Goal: Find specific fact

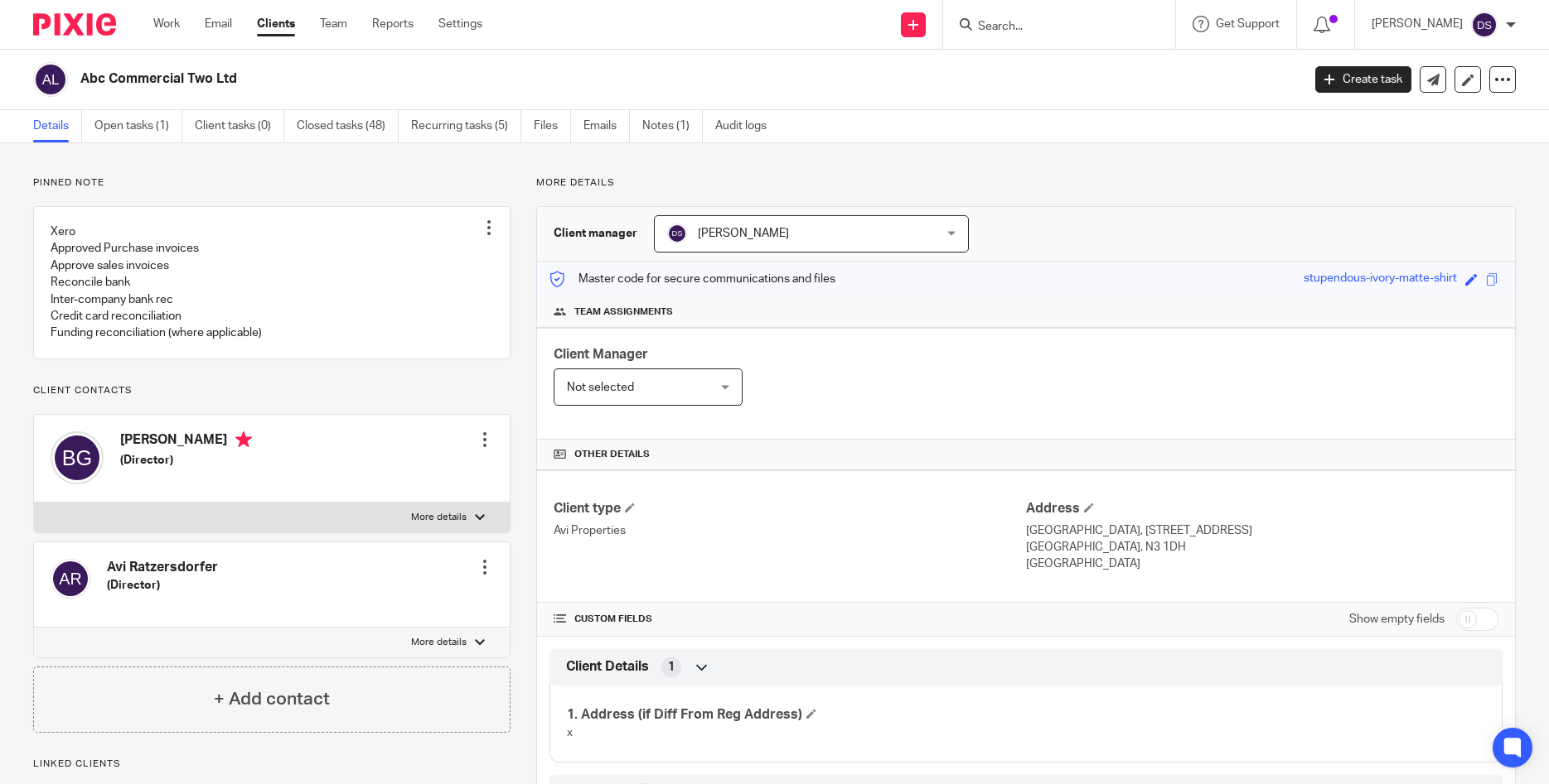
click at [1024, 27] on input "Search" at bounding box center [1050, 26] width 150 height 15
type input "enaf"
click at [1050, 86] on link at bounding box center [1113, 71] width 280 height 38
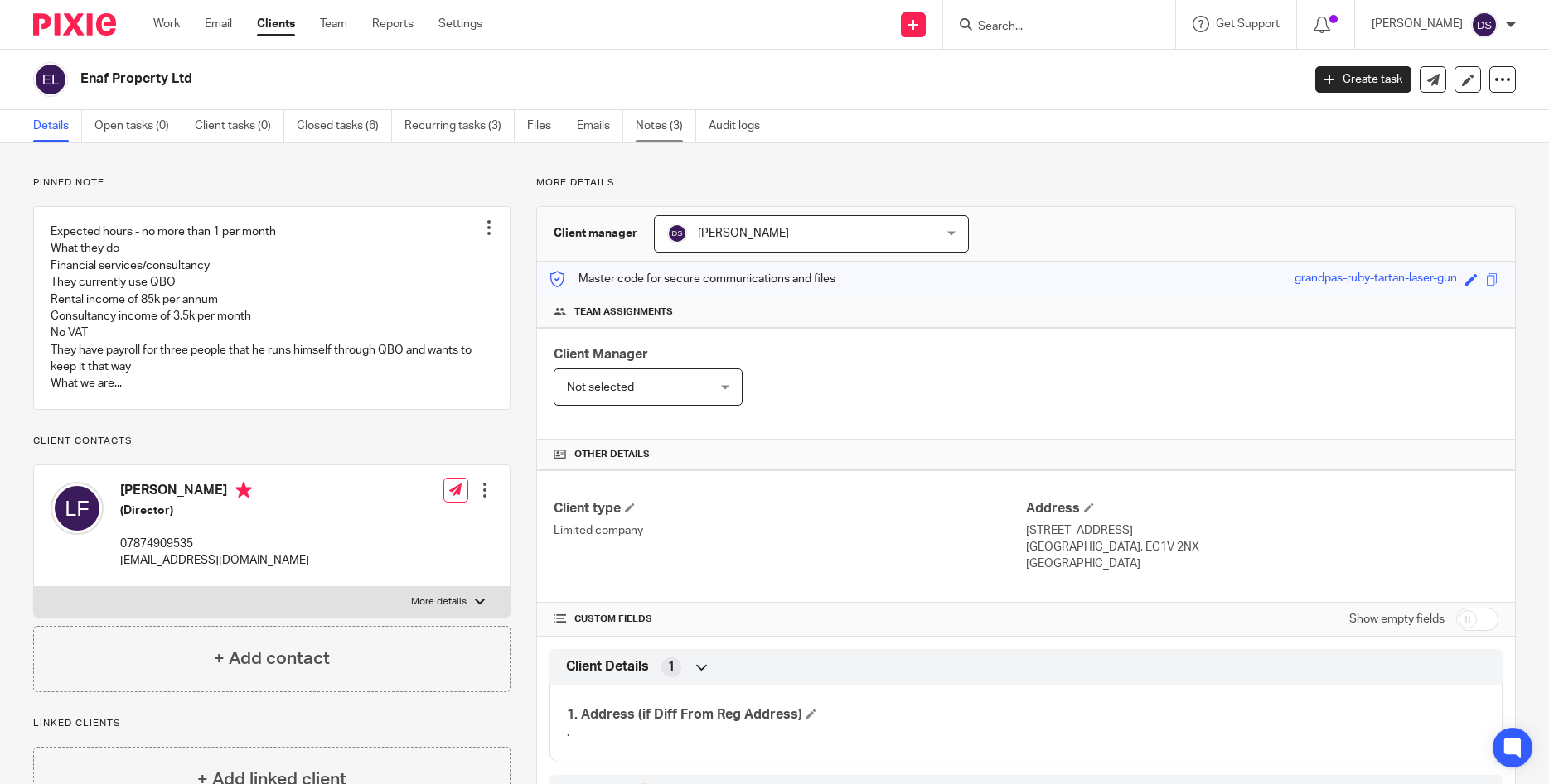
click at [650, 126] on link "Notes (3)" at bounding box center [666, 126] width 61 height 32
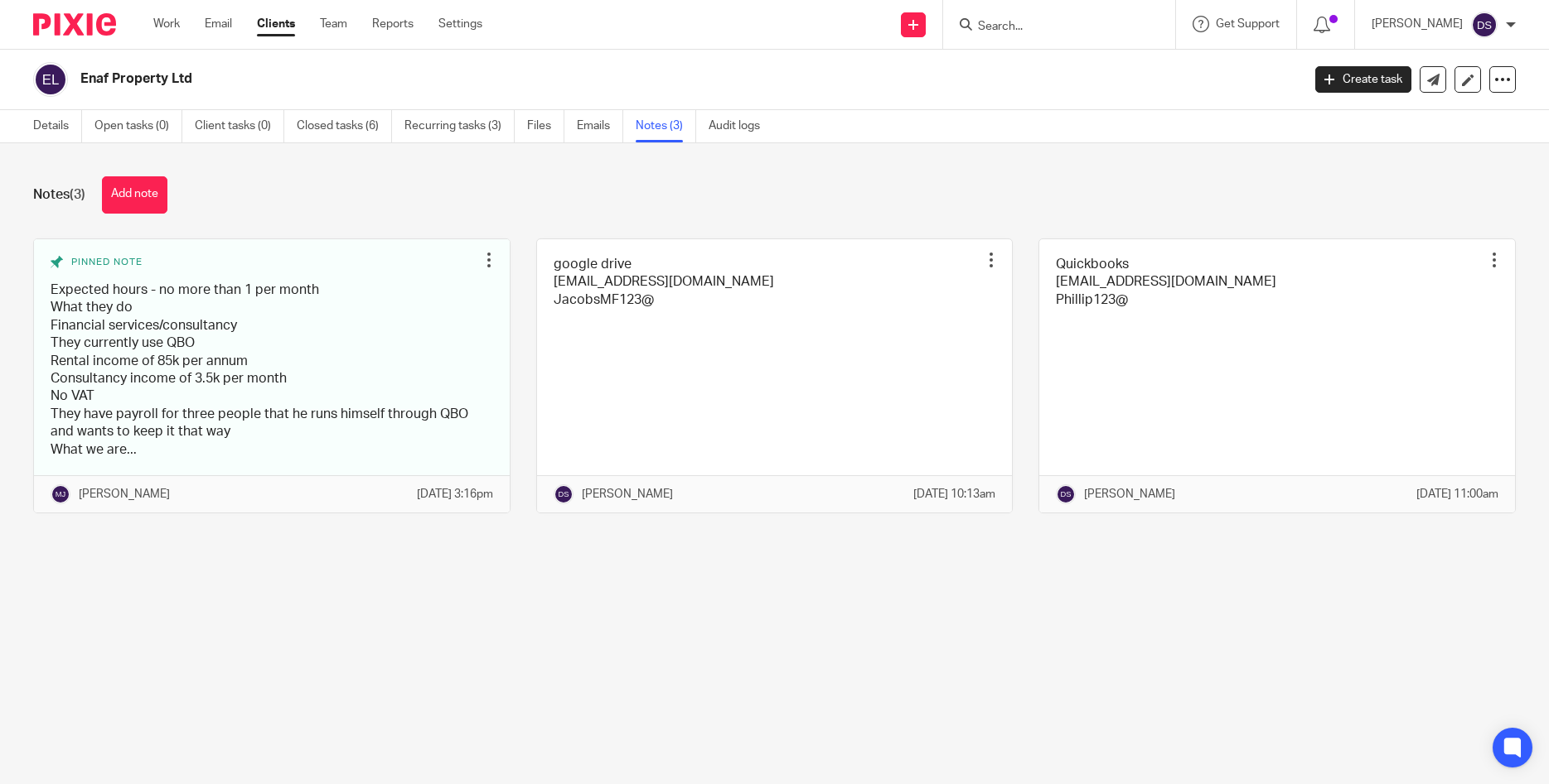
click at [609, 300] on link at bounding box center [774, 376] width 476 height 273
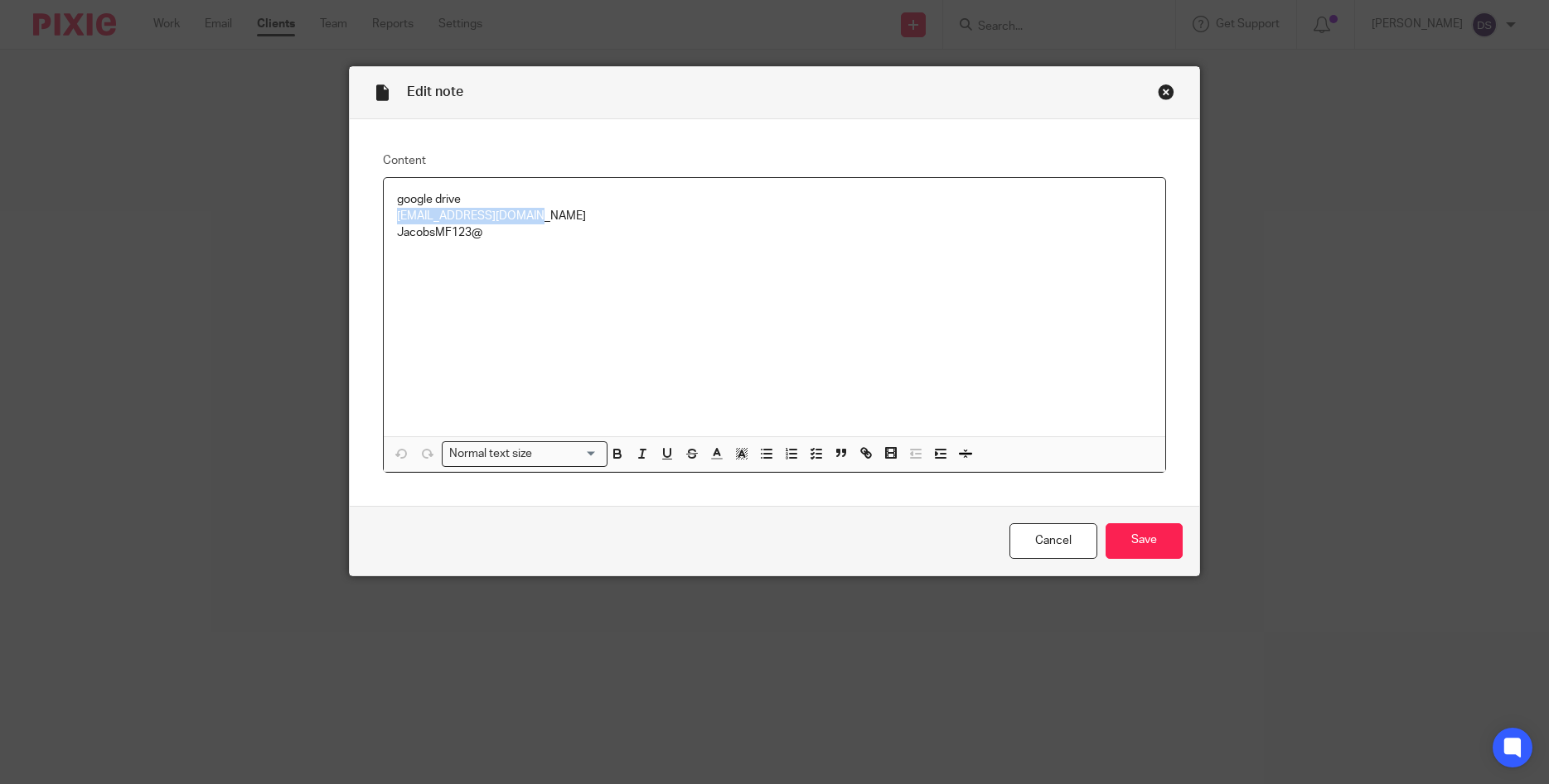
drag, startPoint x: 542, startPoint y: 219, endPoint x: 351, endPoint y: 212, distance: 191.1
click at [351, 212] on div "Content google drive joballjacobs@gmail.com JacobsMF123@ Normal text size Loadi…" at bounding box center [774, 313] width 850 height 387
copy p "joballjacobs@gmail.com"
drag, startPoint x: 511, startPoint y: 237, endPoint x: 371, endPoint y: 234, distance: 140.0
click at [371, 234] on div "Content google drive joballjacobs@gmail.com JacobsMF123@ Normal text size Loadi…" at bounding box center [774, 313] width 850 height 387
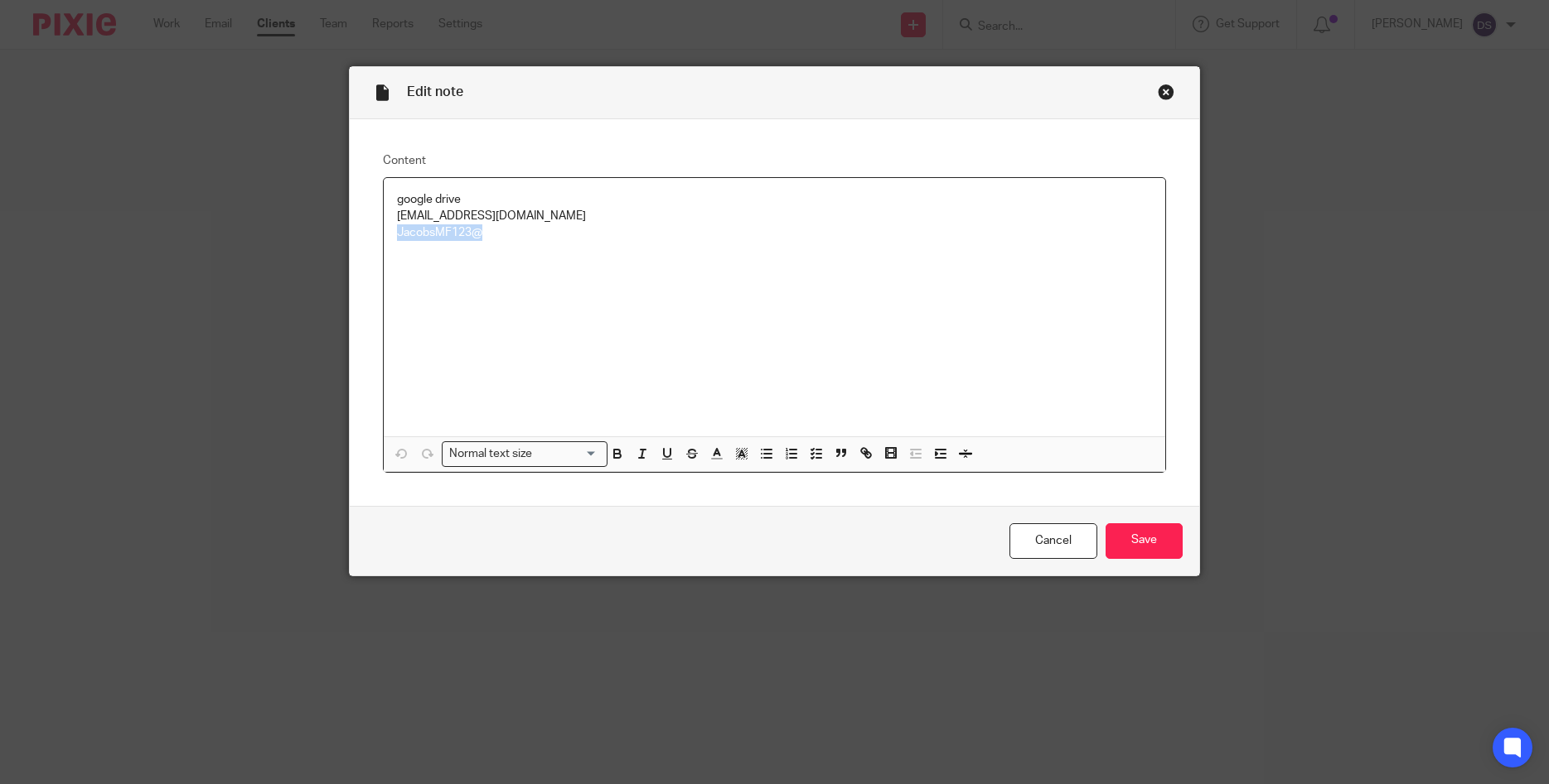
copy p "JacobsMF123@"
